Goal: Task Accomplishment & Management: Manage account settings

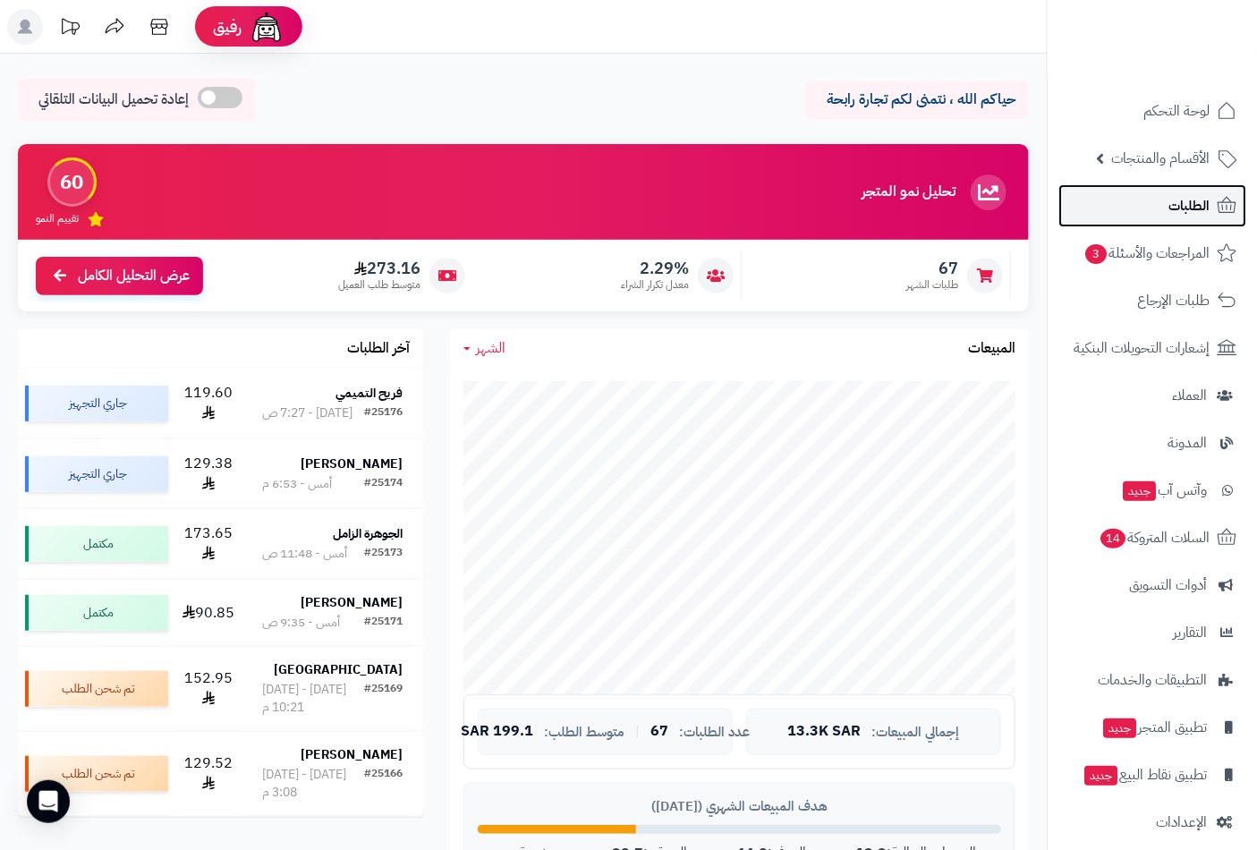
click at [1219, 200] on icon at bounding box center [1226, 205] width 21 height 21
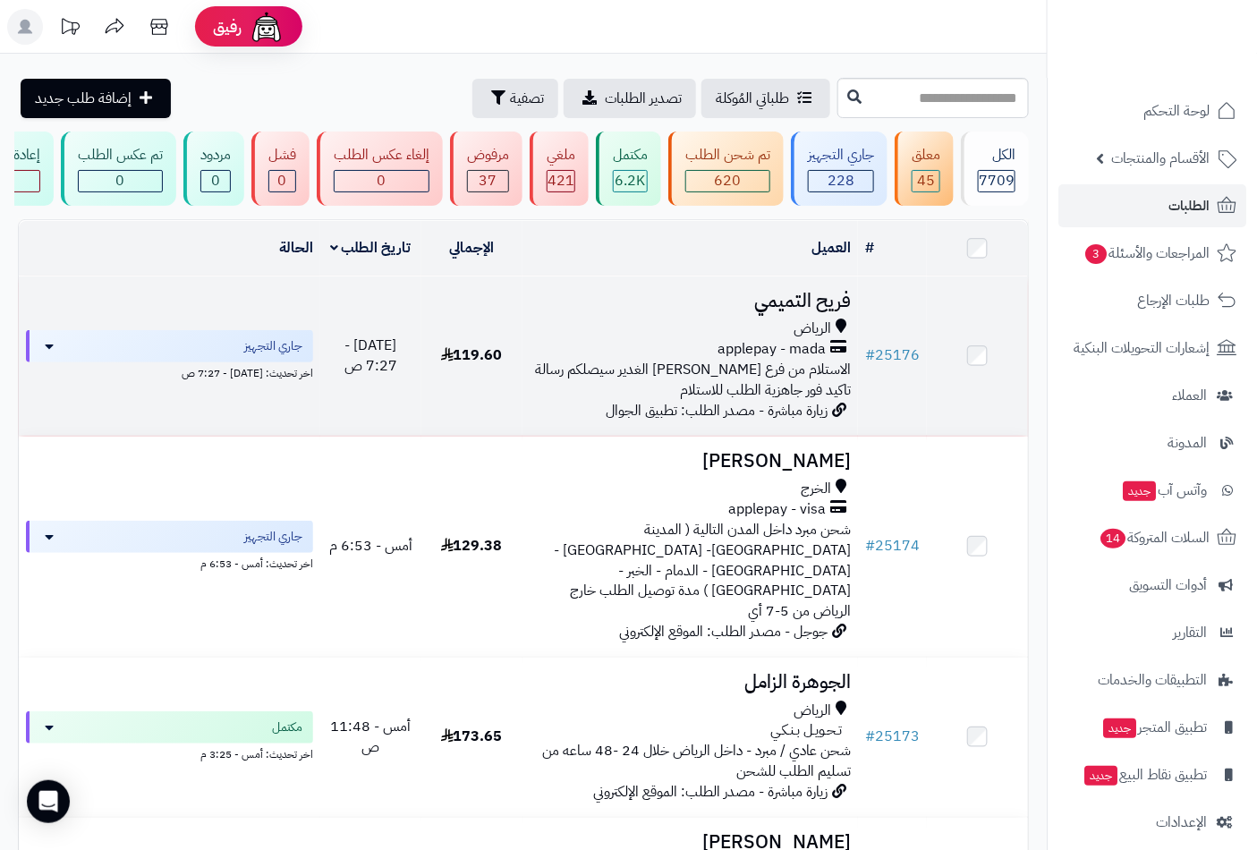
click at [813, 353] on span "applepay - mada" at bounding box center [772, 349] width 108 height 21
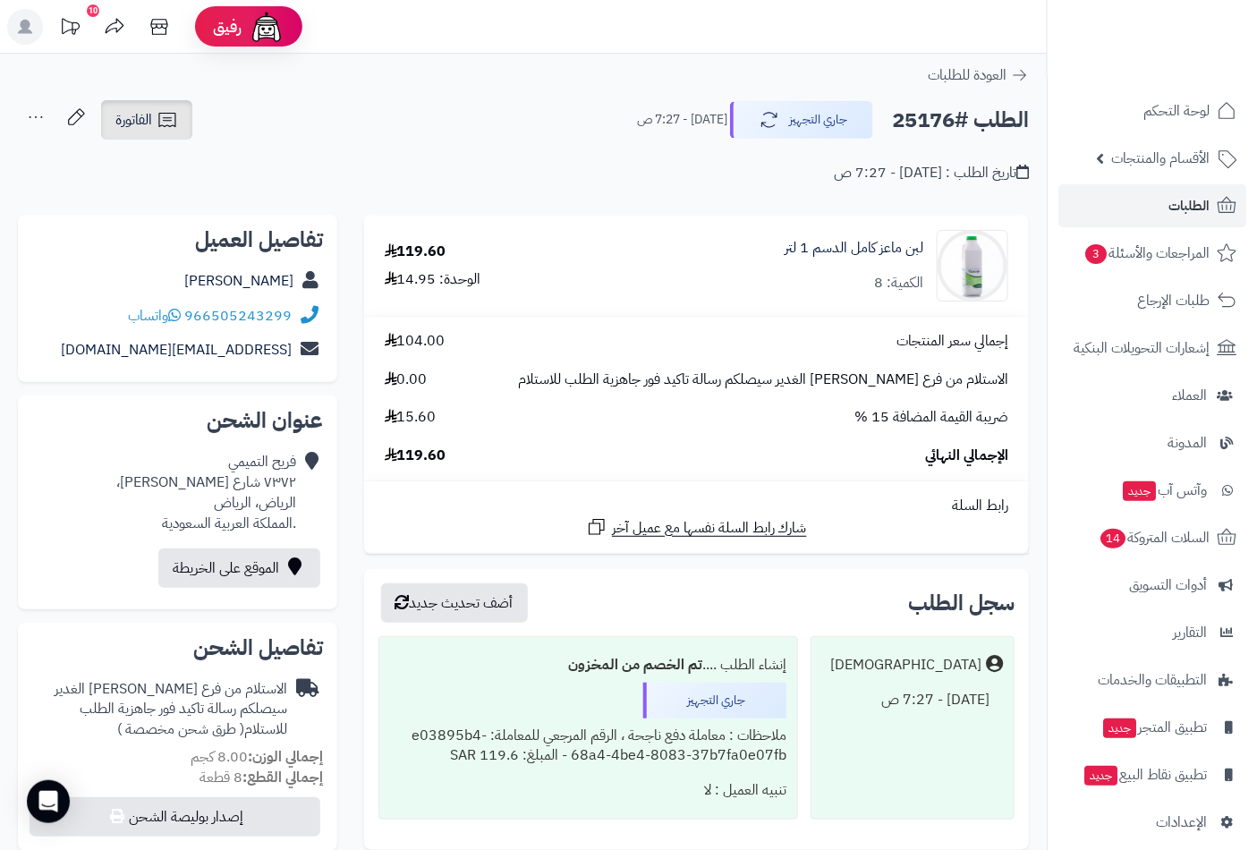
click at [146, 120] on span "الفاتورة" at bounding box center [133, 119] width 37 height 21
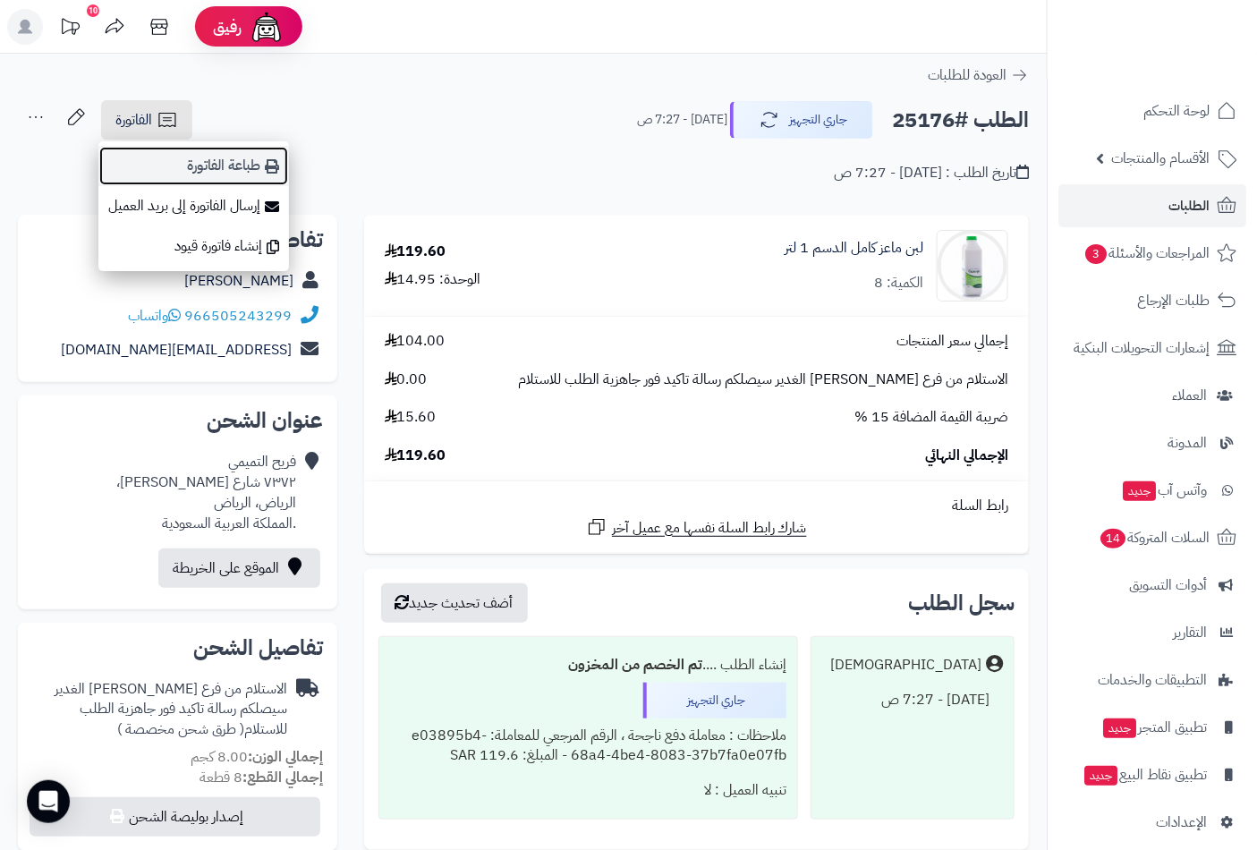
click at [228, 158] on link "طباعة الفاتورة" at bounding box center [193, 166] width 191 height 40
